Goal: Task Accomplishment & Management: Use online tool/utility

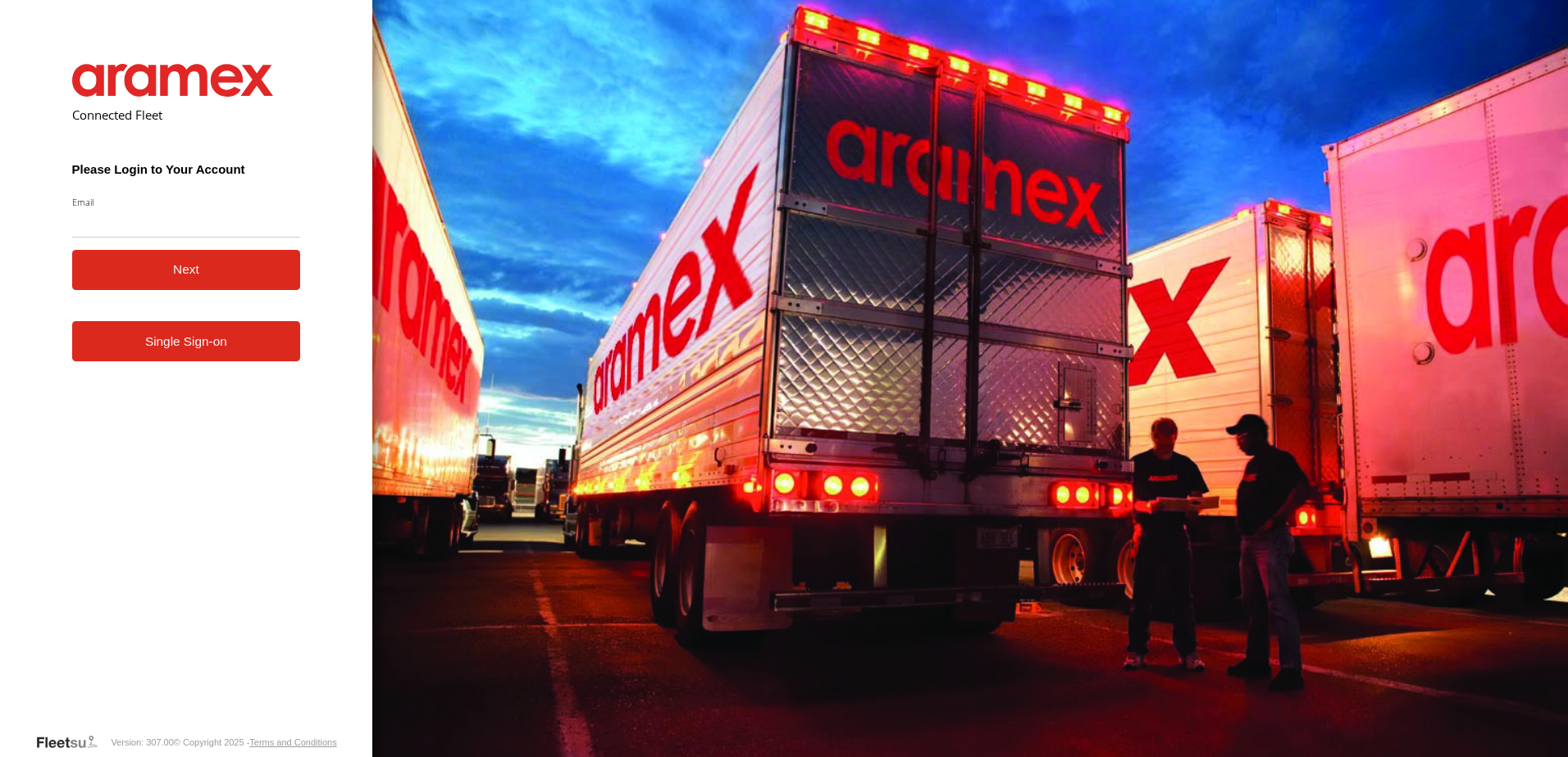
type input "**********"
click at [198, 281] on button "Next" at bounding box center [186, 270] width 229 height 41
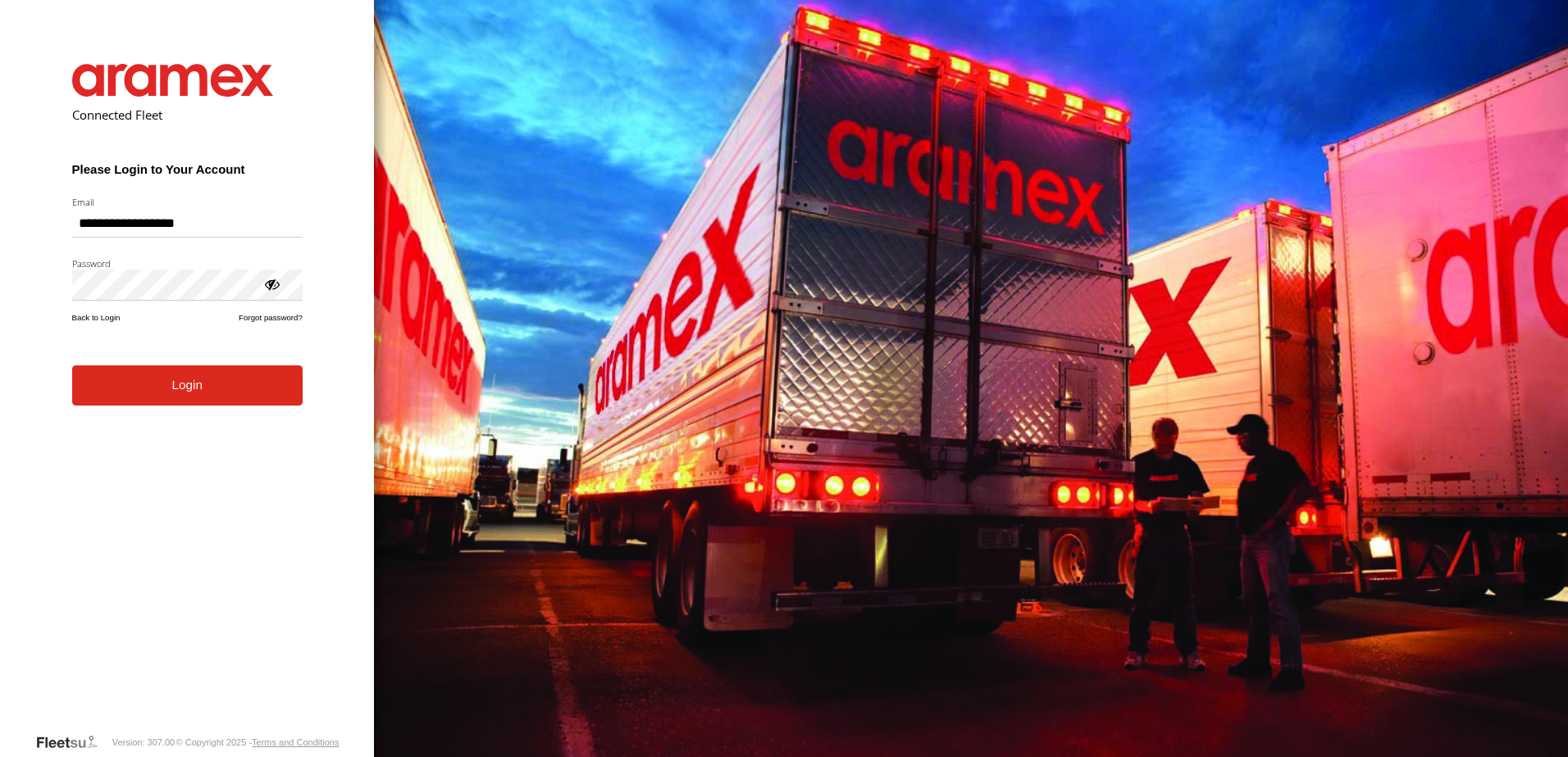
drag, startPoint x: 191, startPoint y: 404, endPoint x: 280, endPoint y: 397, distance: 89.3
click at [192, 404] on button "Login" at bounding box center [187, 385] width 231 height 41
